Goal: Information Seeking & Learning: Check status

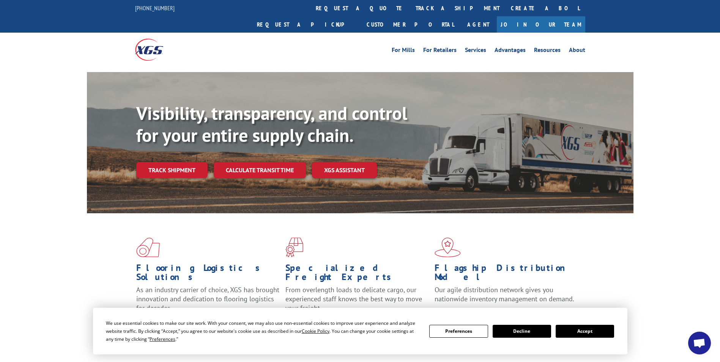
click at [607, 327] on button "Accept" at bounding box center [585, 331] width 58 height 13
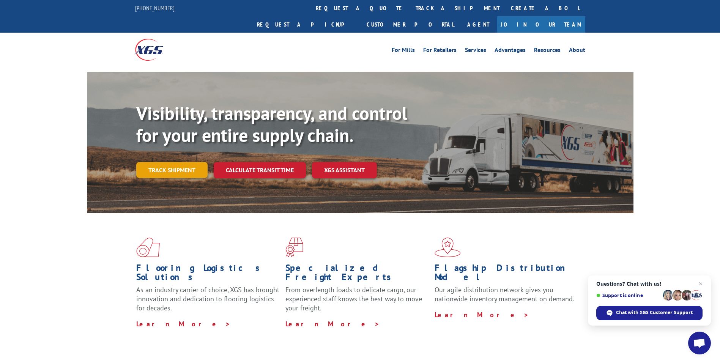
click at [191, 162] on link "Track shipment" at bounding box center [171, 170] width 71 height 16
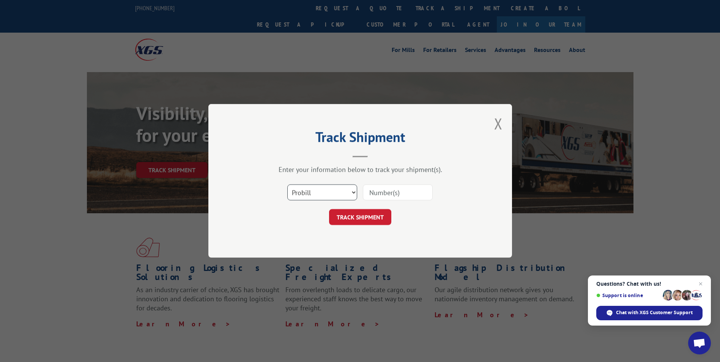
click at [308, 191] on select "Select category... Probill BOL PO" at bounding box center [322, 193] width 70 height 16
select select "bol"
click at [287, 185] on select "Select category... Probill BOL PO" at bounding box center [322, 193] width 70 height 16
click at [377, 196] on input at bounding box center [398, 193] width 70 height 16
paste input "7066100"
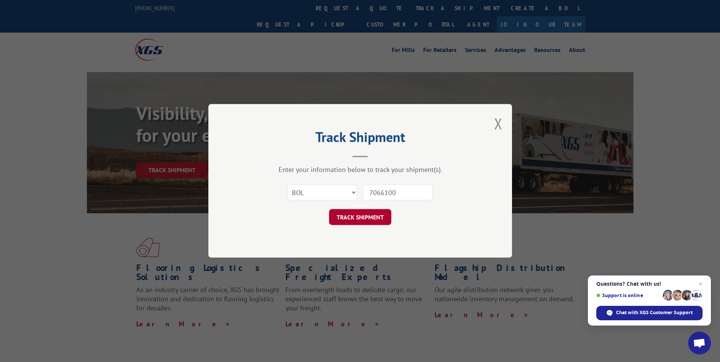
type input "7066100"
click at [373, 218] on button "TRACK SHIPMENT" at bounding box center [360, 218] width 62 height 16
